Goal: Task Accomplishment & Management: Use online tool/utility

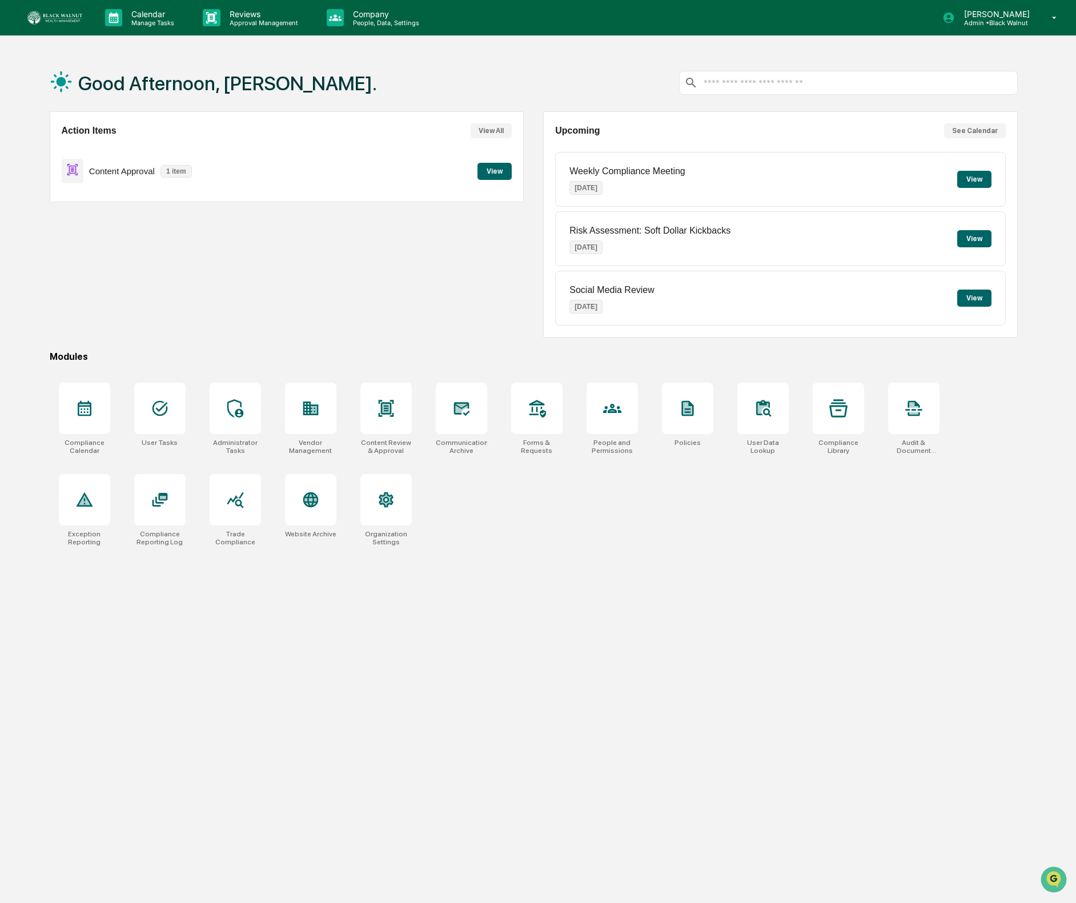
drag, startPoint x: 0, startPoint y: 0, endPoint x: 491, endPoint y: 206, distance: 532.5
click at [491, 206] on div "Action Items View All Content Approval 1 item View" at bounding box center [287, 224] width 474 height 226
click at [1002, 22] on p "Admin • Black Walnut" at bounding box center [995, 23] width 80 height 8
click at [876, 60] on div at bounding box center [538, 451] width 1076 height 903
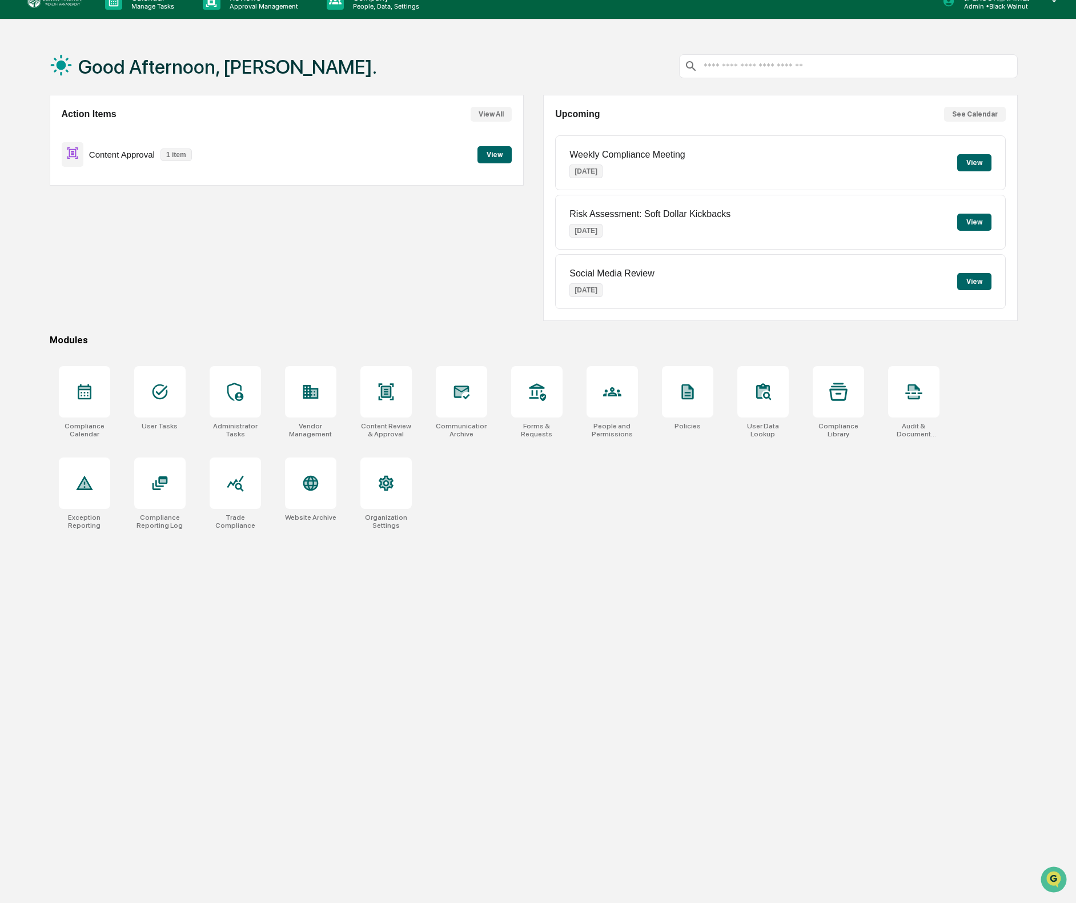
scroll to position [21, 0]
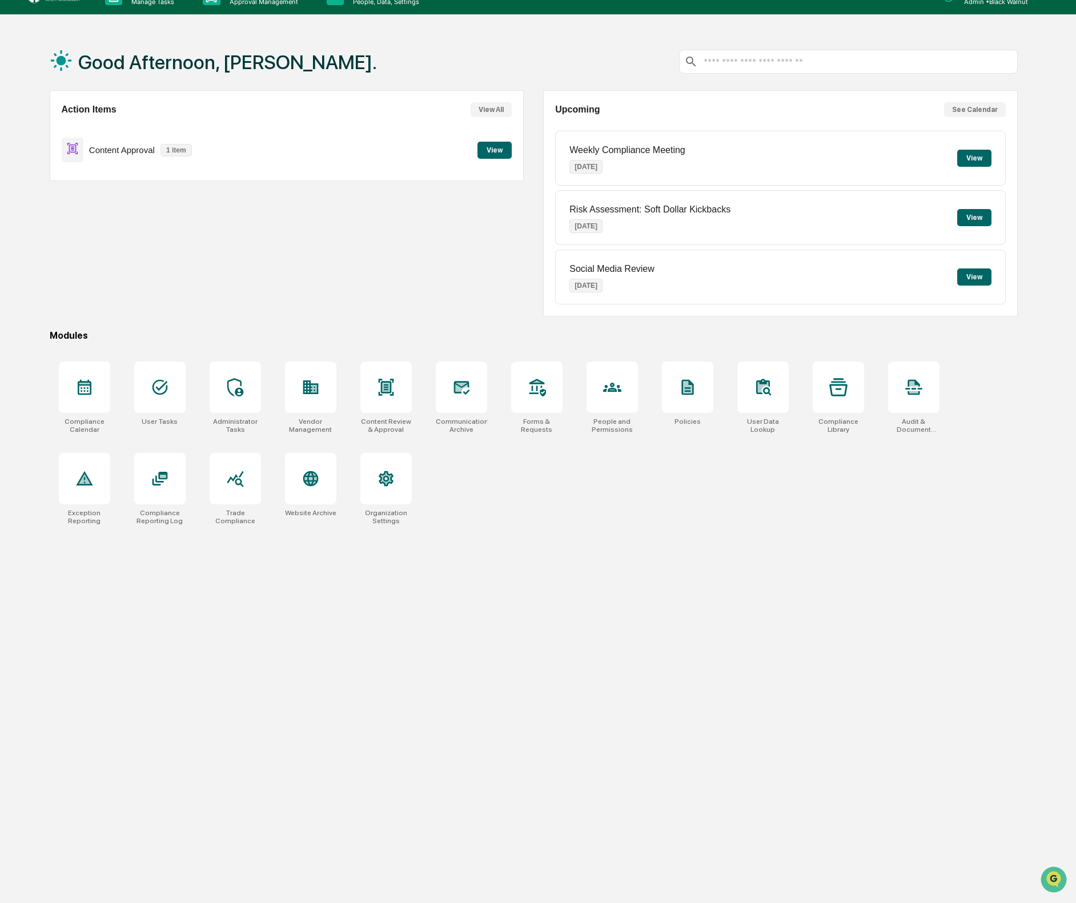
click at [761, 520] on div "Compliance Calendar User Tasks Administrator Tasks Vendor Management Content Re…" at bounding box center [534, 443] width 968 height 177
click at [732, 289] on div "Social Media Review [DATE] View" at bounding box center [780, 276] width 450 height 55
click at [606, 260] on div "Social Media Review [DATE]" at bounding box center [611, 277] width 85 height 45
click at [608, 269] on p "Social Media Review" at bounding box center [611, 269] width 85 height 10
